Goal: Find specific page/section: Find specific page/section

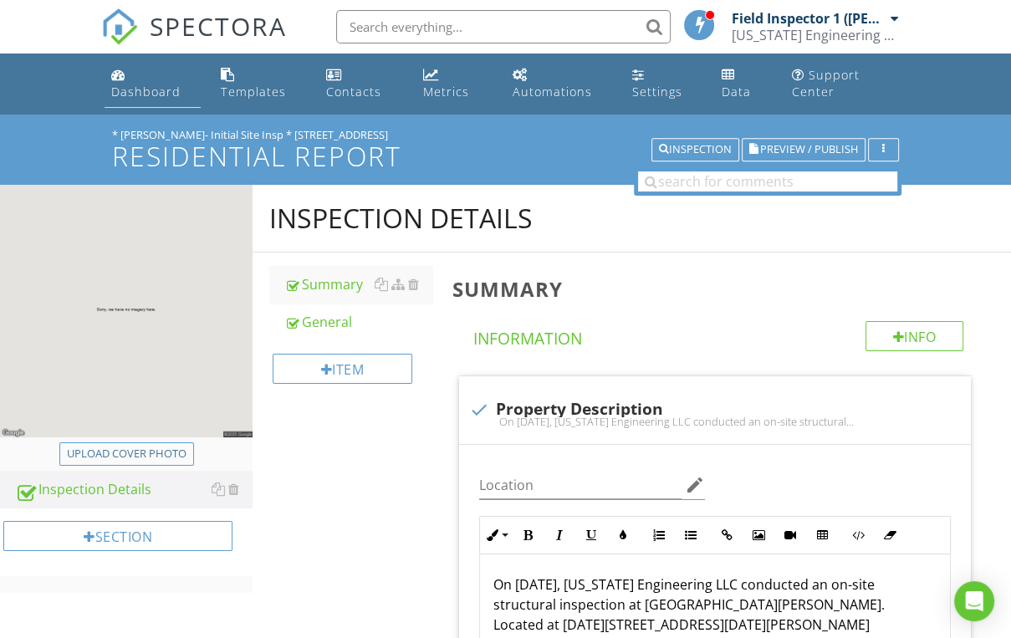
click at [127, 84] on div "Dashboard" at bounding box center [145, 92] width 69 height 16
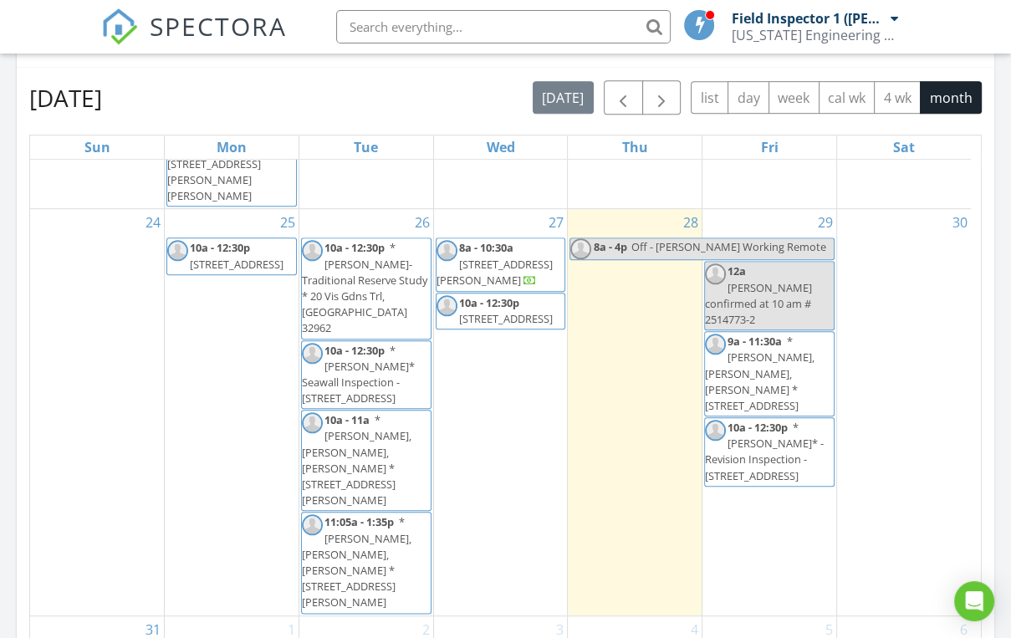
scroll to position [1460, 0]
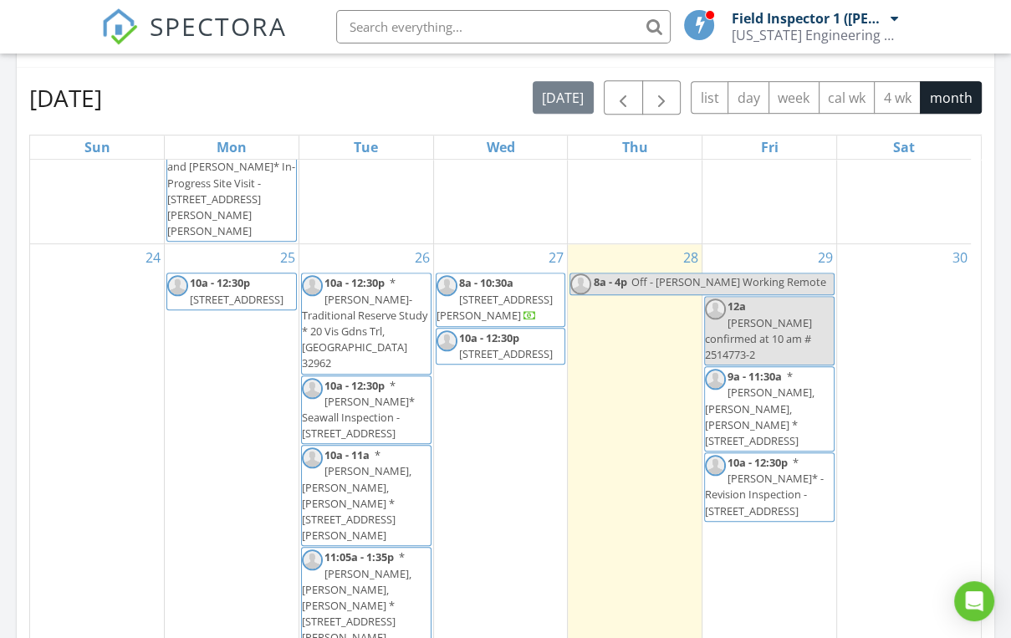
click at [370, 447] on span "* [PERSON_NAME], [PERSON_NAME], [PERSON_NAME] * [STREET_ADDRESS][PERSON_NAME]" at bounding box center [357, 494] width 110 height 95
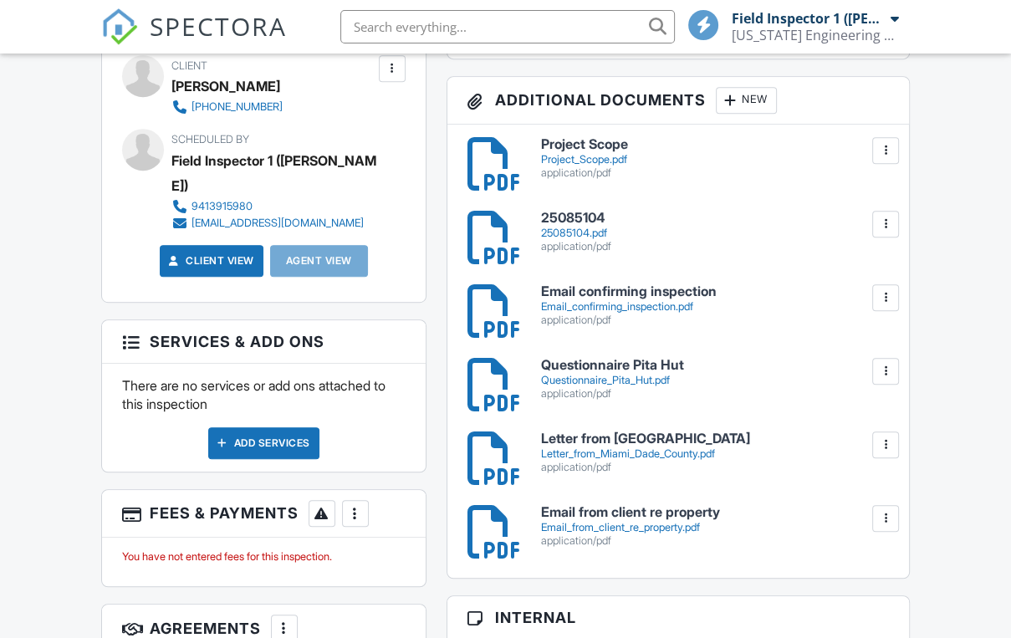
scroll to position [669, 0]
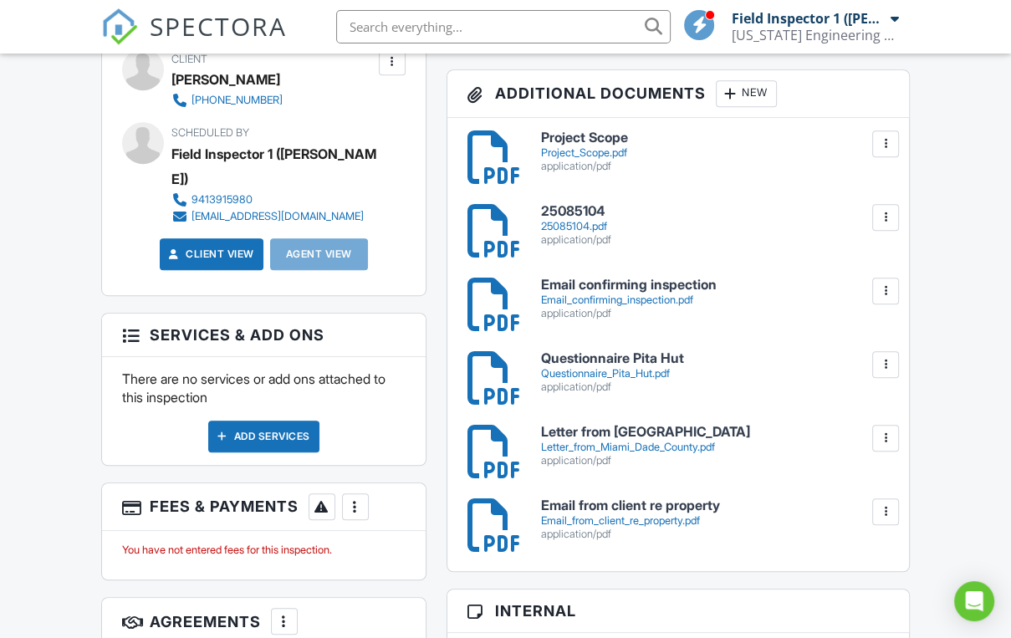
click at [716, 431] on h6 "Letter from [GEOGRAPHIC_DATA]" at bounding box center [715, 432] width 348 height 15
